Goal: Information Seeking & Learning: Learn about a topic

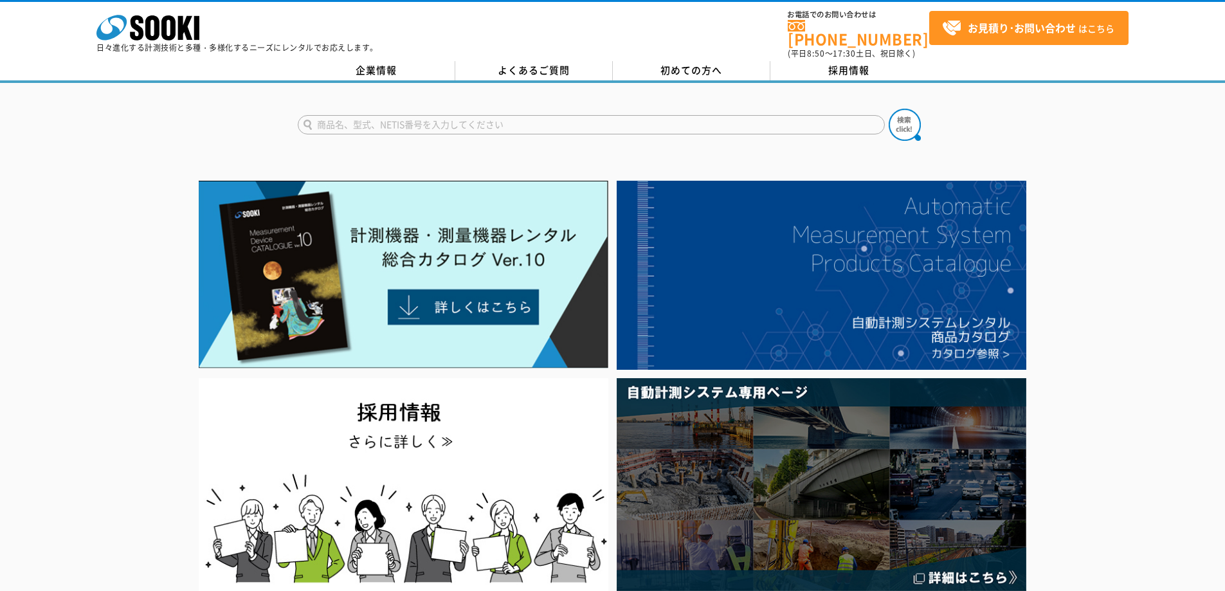
click at [588, 125] on input "text" at bounding box center [591, 124] width 587 height 19
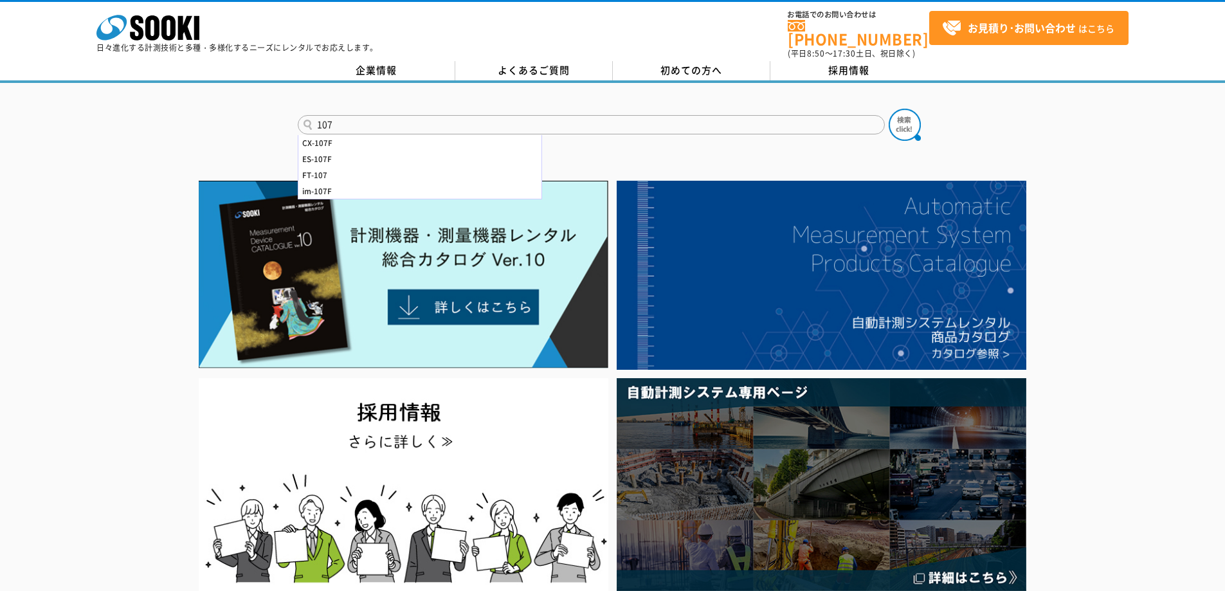
type input "107"
click at [889, 109] on button at bounding box center [905, 125] width 32 height 32
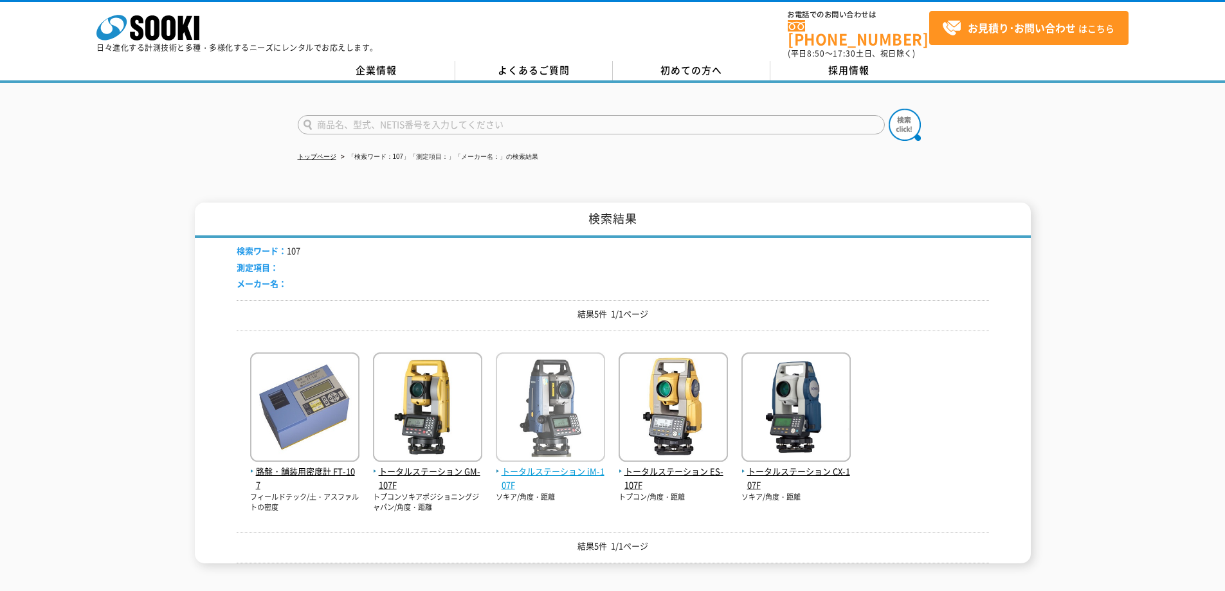
click at [576, 412] on img at bounding box center [550, 408] width 109 height 113
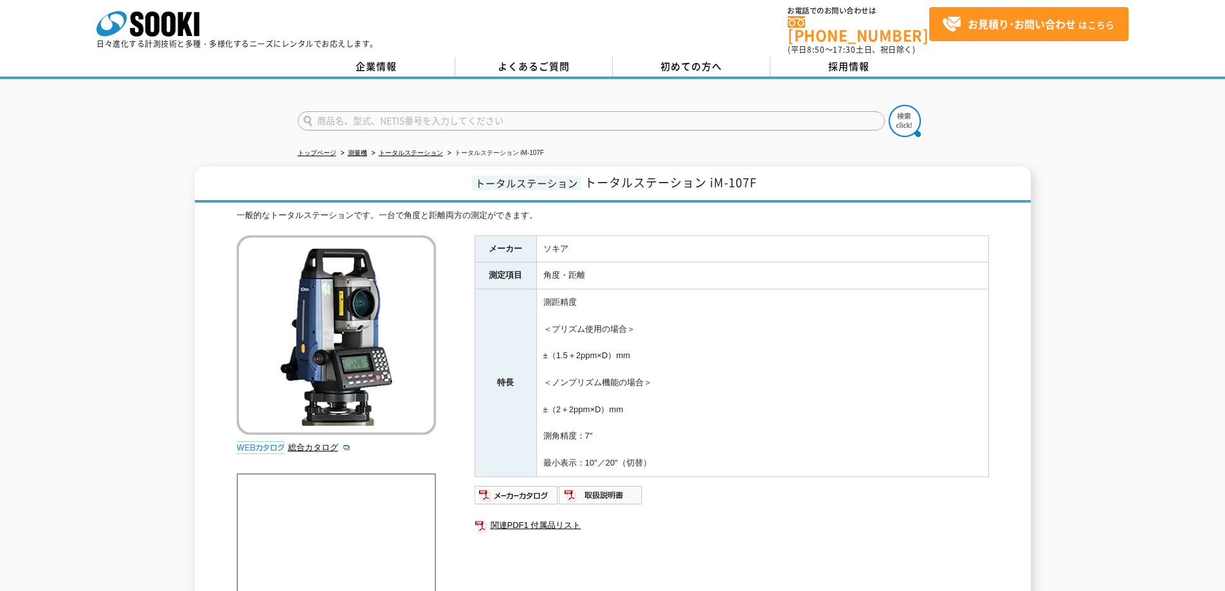
scroll to position [129, 0]
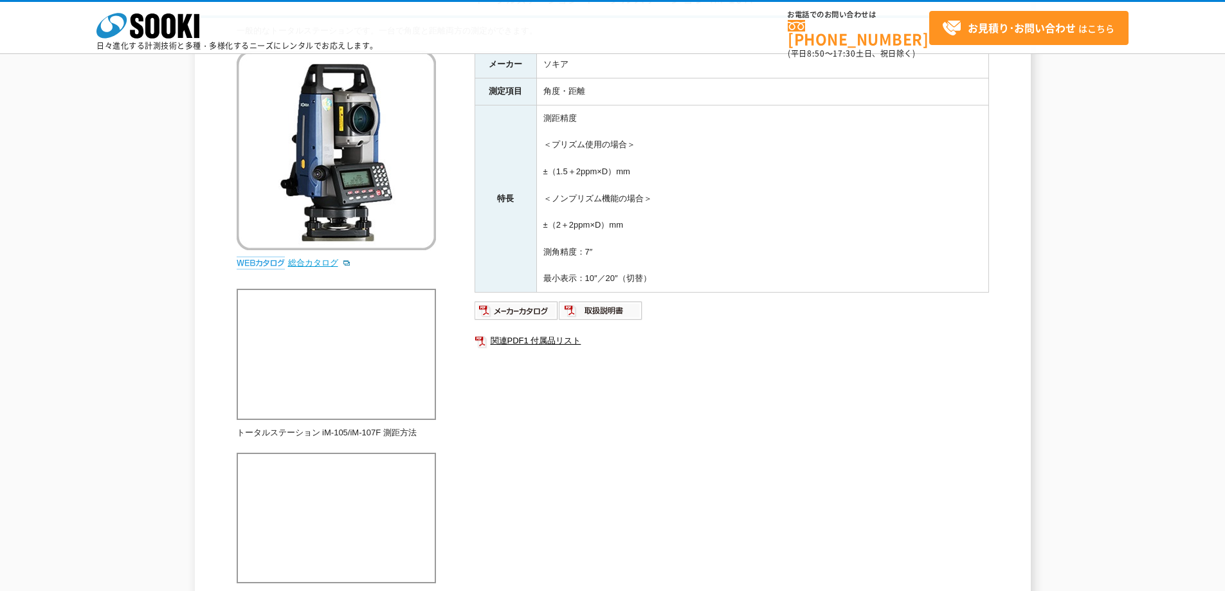
click at [332, 258] on link "総合カタログ" at bounding box center [319, 263] width 63 height 10
